Goal: Task Accomplishment & Management: Manage account settings

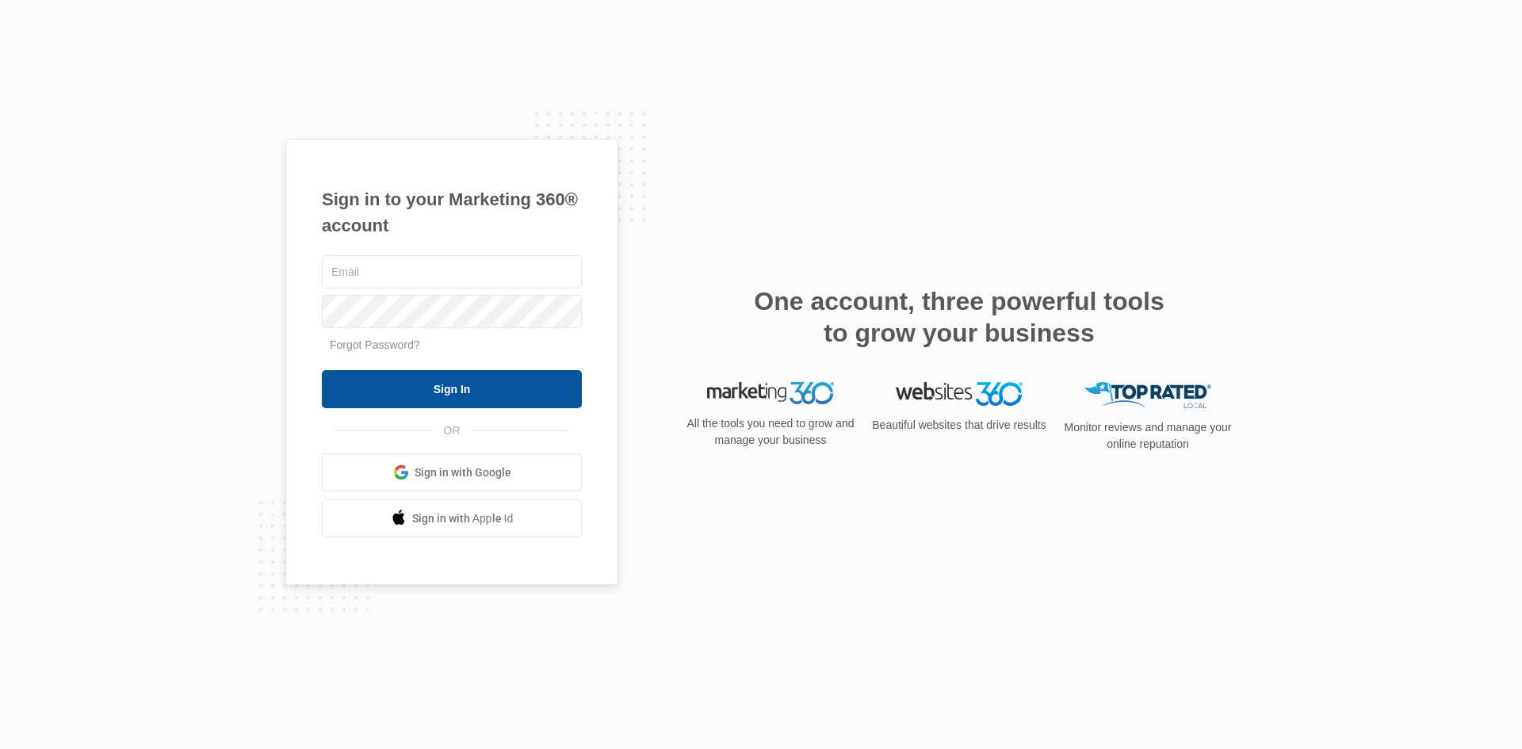
type input "[EMAIL_ADDRESS][DOMAIN_NAME]"
click at [457, 373] on input "Sign In" at bounding box center [452, 389] width 260 height 38
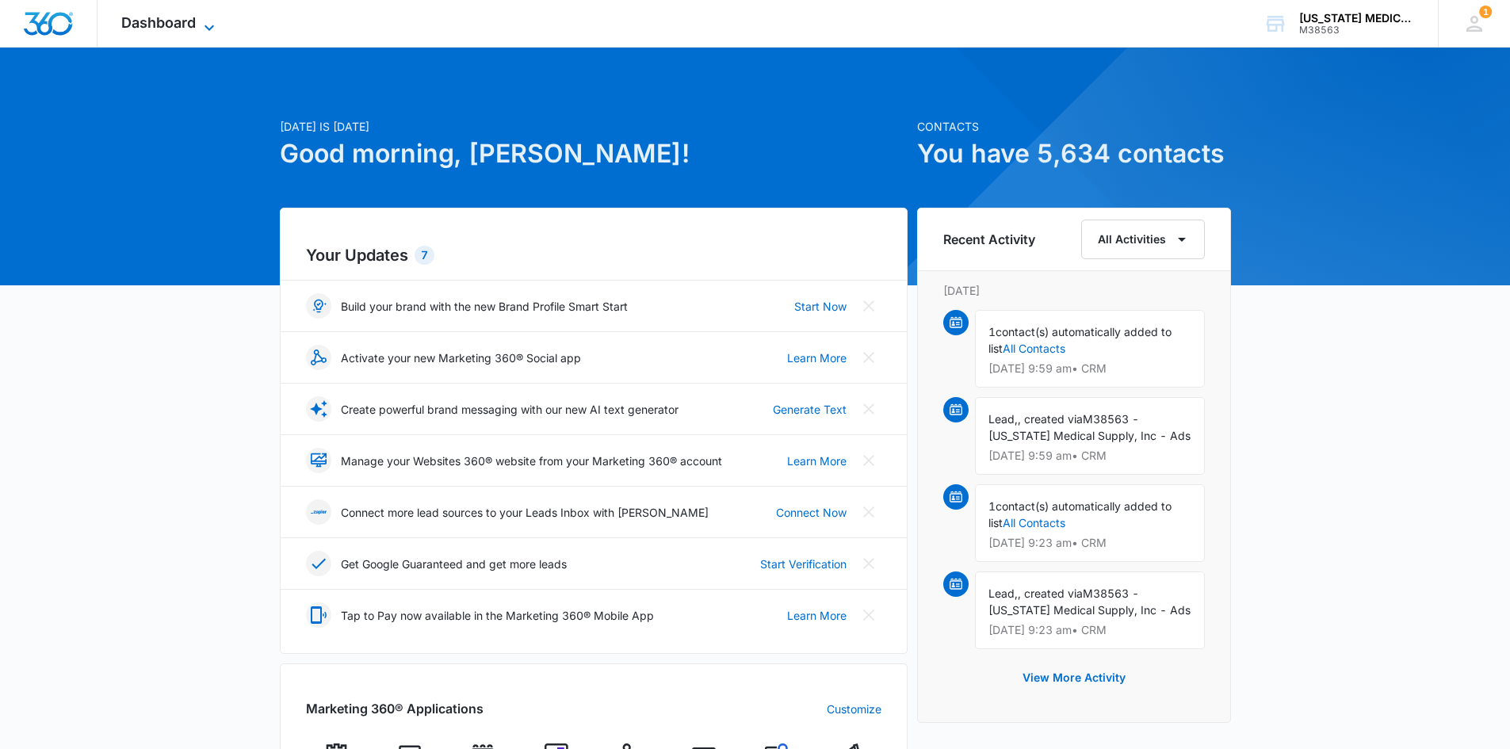
click at [173, 20] on span "Dashboard" at bounding box center [158, 22] width 75 height 17
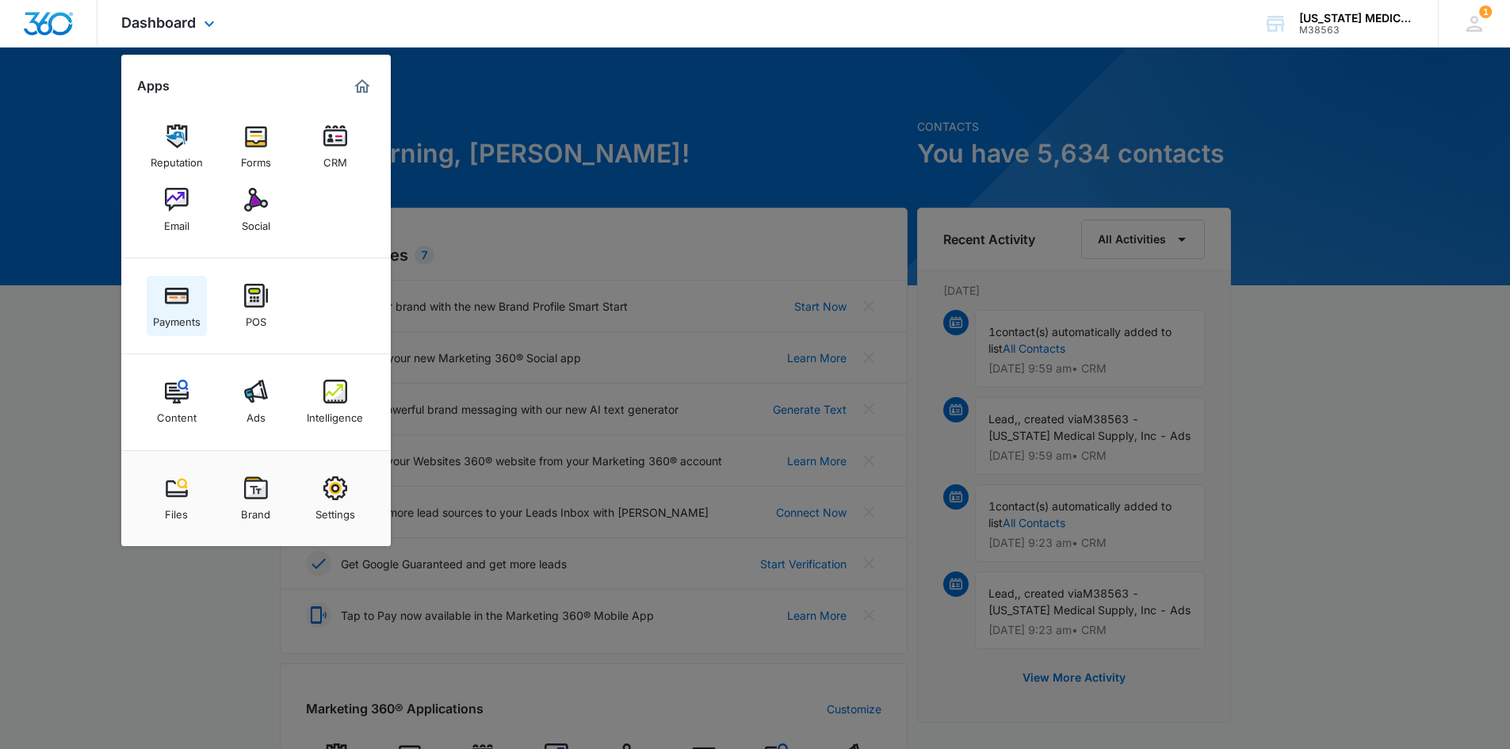
click at [179, 302] on img at bounding box center [177, 296] width 24 height 24
